Goal: Task Accomplishment & Management: Use online tool/utility

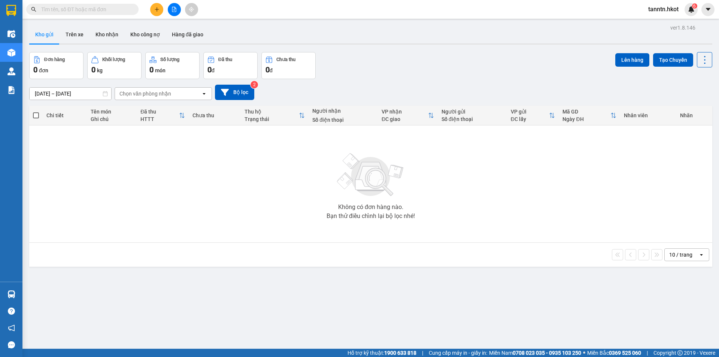
click at [112, 11] on input "text" at bounding box center [85, 9] width 88 height 8
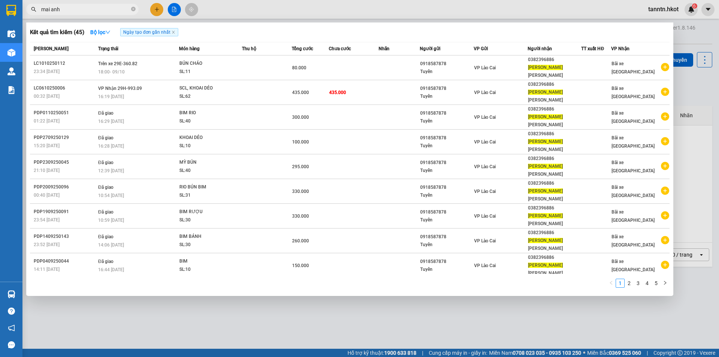
type input "mai anh"
click at [131, 7] on icon "close-circle" at bounding box center [133, 9] width 4 height 4
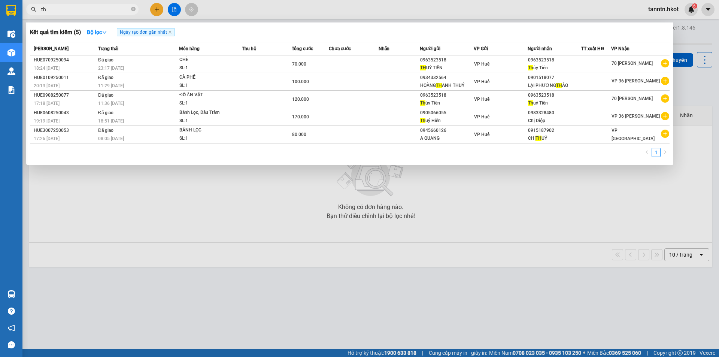
type input "t"
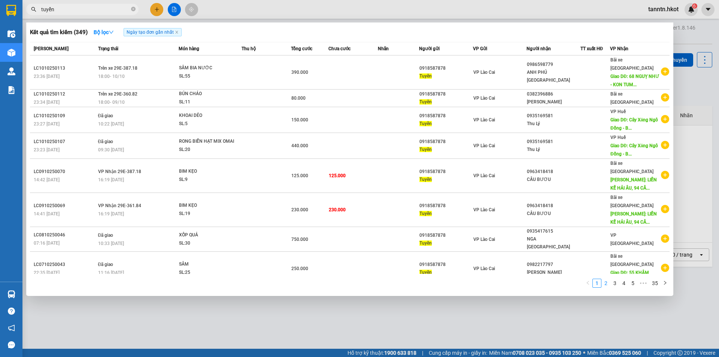
type input "tuyển"
click at [607, 284] on link "2" at bounding box center [606, 283] width 8 height 8
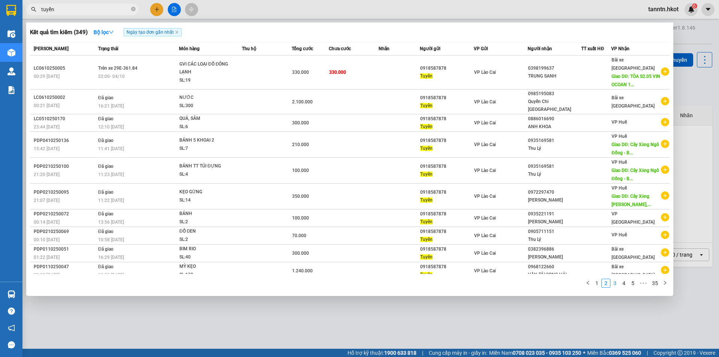
click at [615, 279] on link "3" at bounding box center [615, 283] width 8 height 8
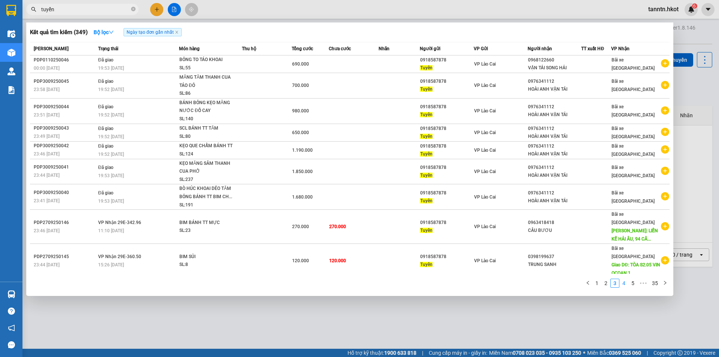
click at [624, 284] on link "4" at bounding box center [624, 283] width 8 height 8
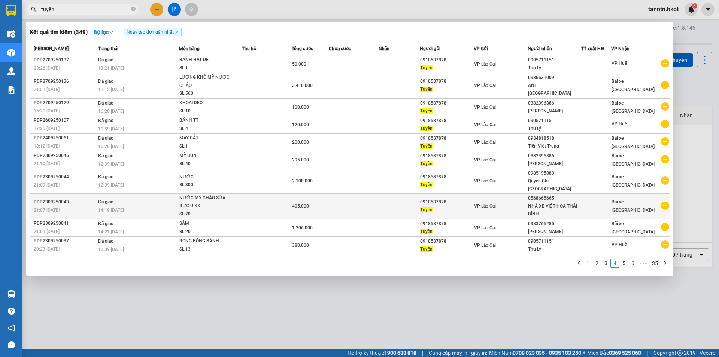
click at [579, 203] on div "NHÀ XE VIỆT HOA THÁI BÌNH" at bounding box center [554, 210] width 53 height 16
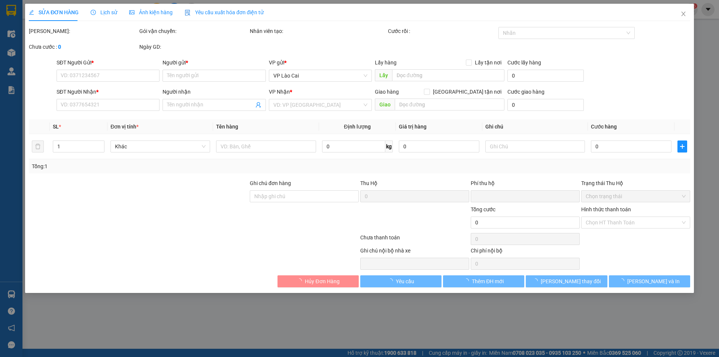
type input "0918587878"
type input "Tuyển"
type input "0568665665"
type input "NHÀ XE VIỆT HOA THÁI BÌNH"
type input "0"
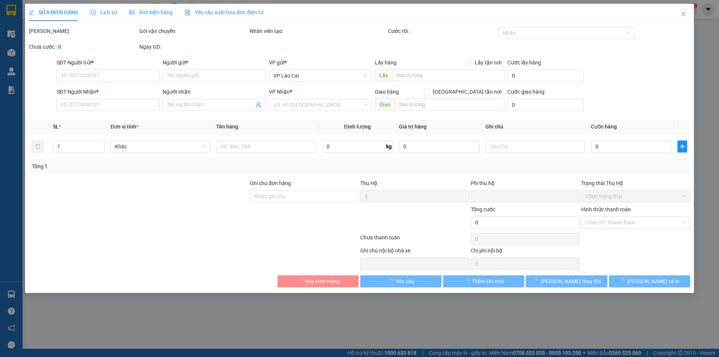
type input "405.000"
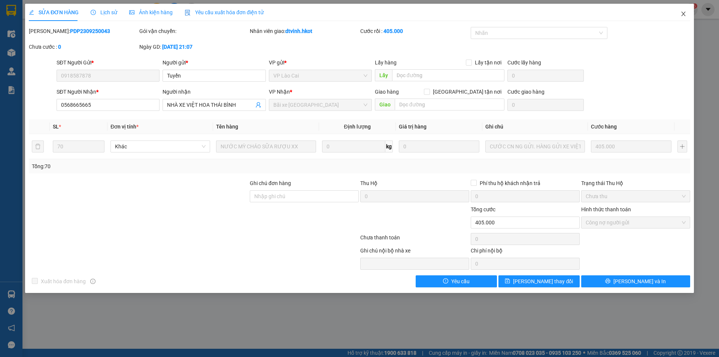
click at [685, 15] on icon "close" at bounding box center [683, 14] width 4 height 4
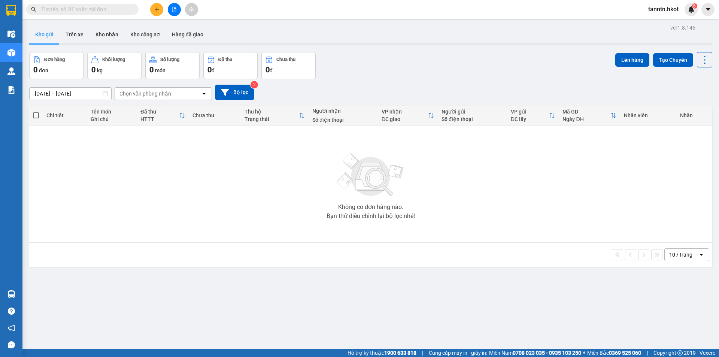
click at [108, 11] on input "text" at bounding box center [85, 9] width 88 height 8
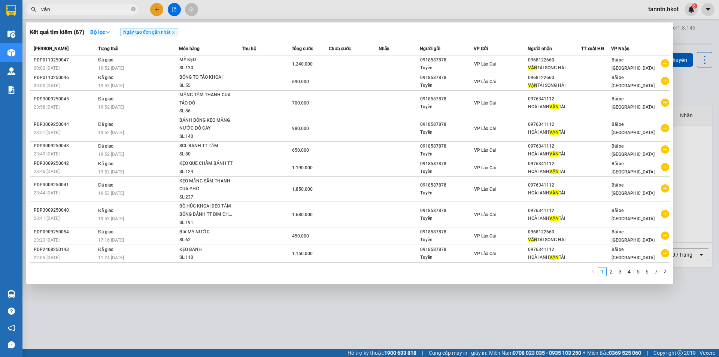
type input "vận"
